Goal: Task Accomplishment & Management: Manage account settings

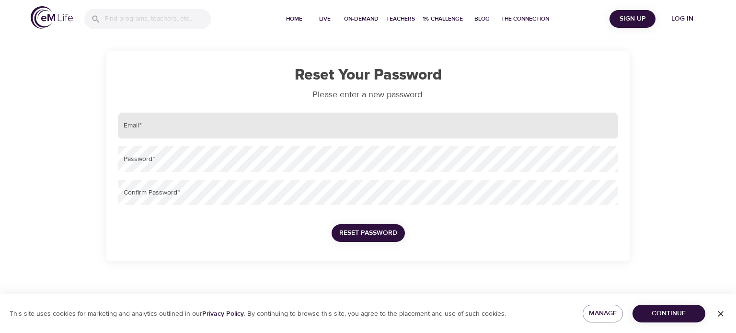
click at [246, 126] on input "email" at bounding box center [368, 126] width 500 height 26
type input "[EMAIL_ADDRESS][DOMAIN_NAME]"
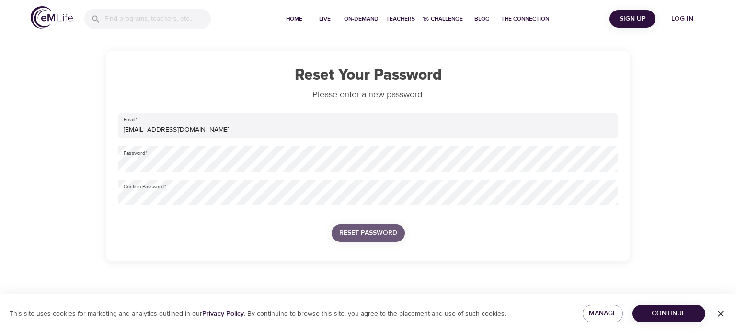
click at [368, 236] on span "Reset Password" at bounding box center [368, 233] width 58 height 12
click at [361, 236] on span "Reset Password" at bounding box center [368, 233] width 58 height 12
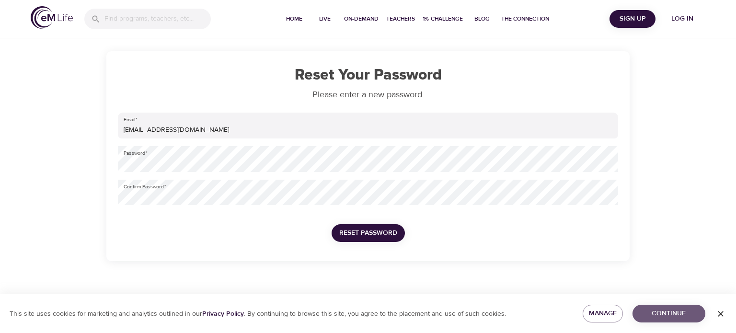
click at [678, 316] on span "Continue" at bounding box center [668, 314] width 57 height 12
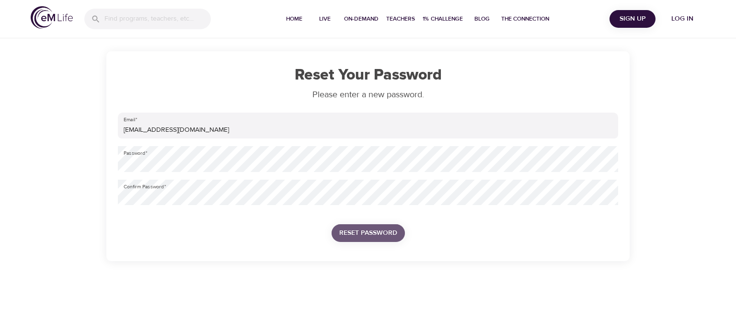
click at [368, 230] on span "Reset Password" at bounding box center [368, 233] width 58 height 12
click at [98, 164] on div "Reset Your Password Please enter a new password. Email   * [EMAIL_ADDRESS][DOMA…" at bounding box center [368, 156] width 546 height 210
click at [16, 199] on div "Reset Your Password Please enter a new password. Email   * [EMAIL_ADDRESS][DOMA…" at bounding box center [368, 130] width 736 height 261
click at [367, 234] on span "Reset Password" at bounding box center [368, 233] width 58 height 12
click at [687, 19] on span "Log in" at bounding box center [682, 19] width 38 height 12
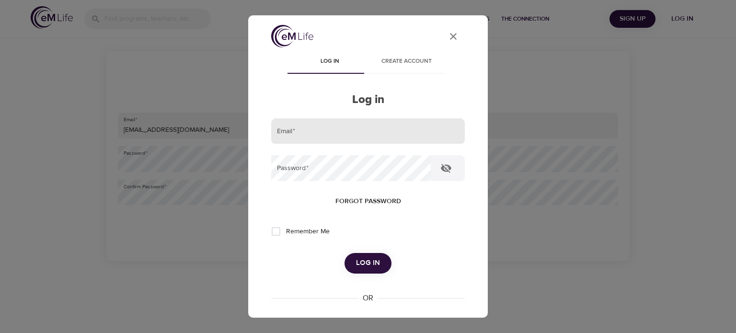
click at [310, 129] on input "email" at bounding box center [368, 131] width 194 height 26
type input "[EMAIL_ADDRESS][DOMAIN_NAME]"
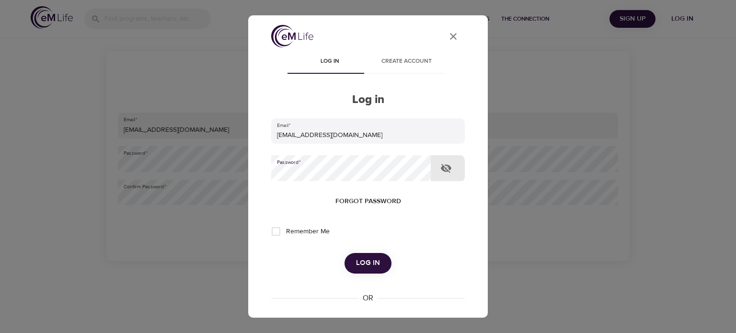
click at [368, 264] on span "Log in" at bounding box center [368, 263] width 24 height 12
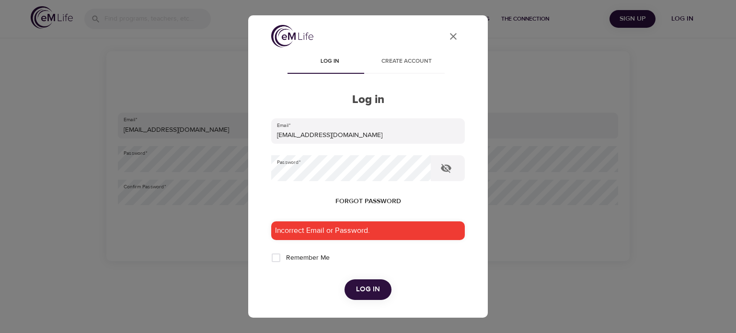
click at [450, 37] on icon "close" at bounding box center [453, 36] width 7 height 7
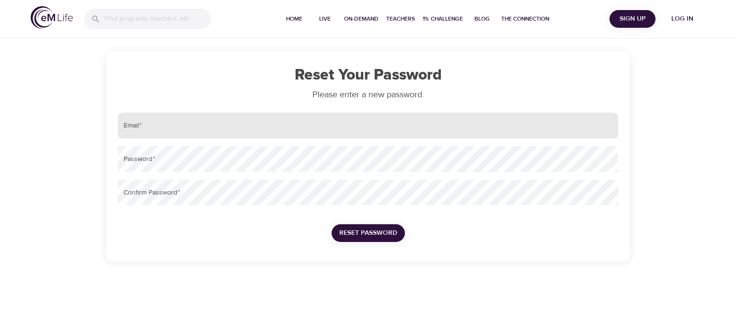
click at [335, 131] on input "email" at bounding box center [368, 126] width 500 height 26
type input "[EMAIL_ADDRESS][DOMAIN_NAME]"
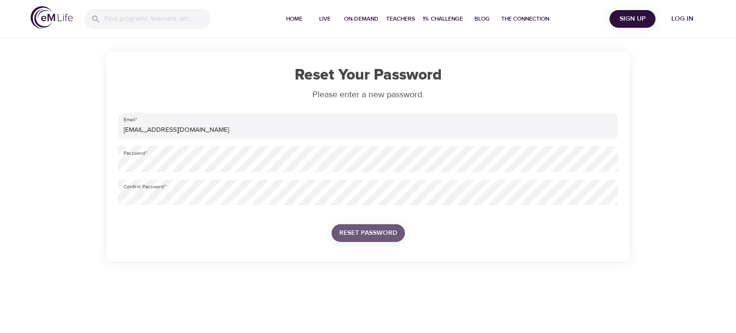
click at [369, 232] on span "Reset Password" at bounding box center [368, 233] width 58 height 12
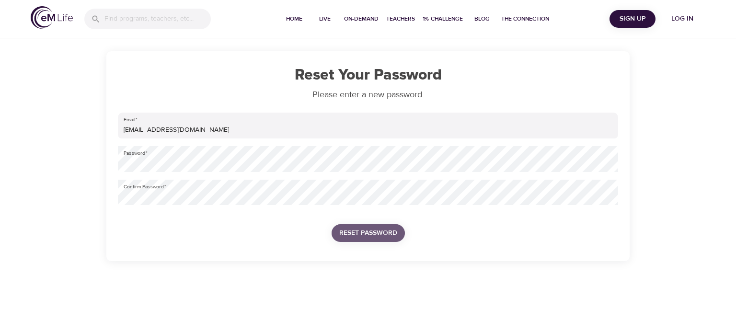
click at [369, 232] on span "Reset Password" at bounding box center [368, 233] width 58 height 12
